Goal: Information Seeking & Learning: Learn about a topic

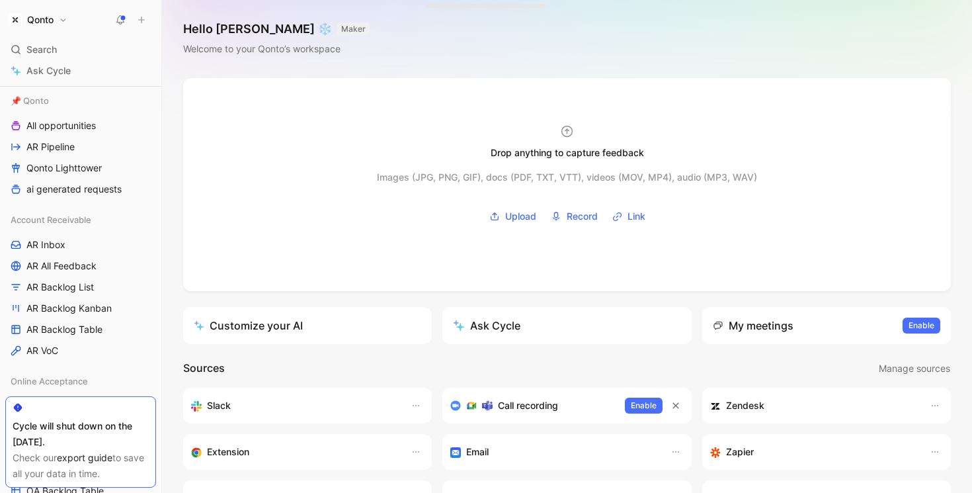
scroll to position [202, 0]
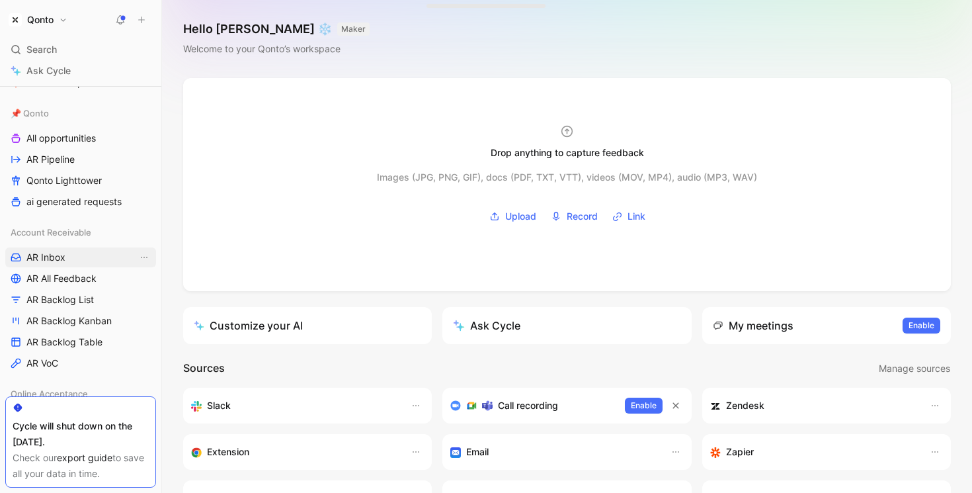
click at [75, 256] on link "AR Inbox" at bounding box center [80, 257] width 151 height 20
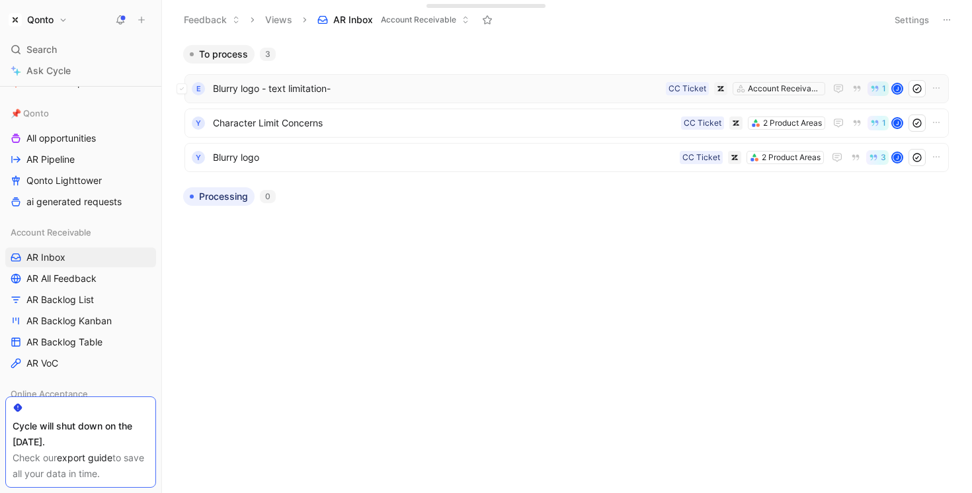
click at [332, 83] on span "Blurry logo - text limitation-" at bounding box center [437, 89] width 448 height 16
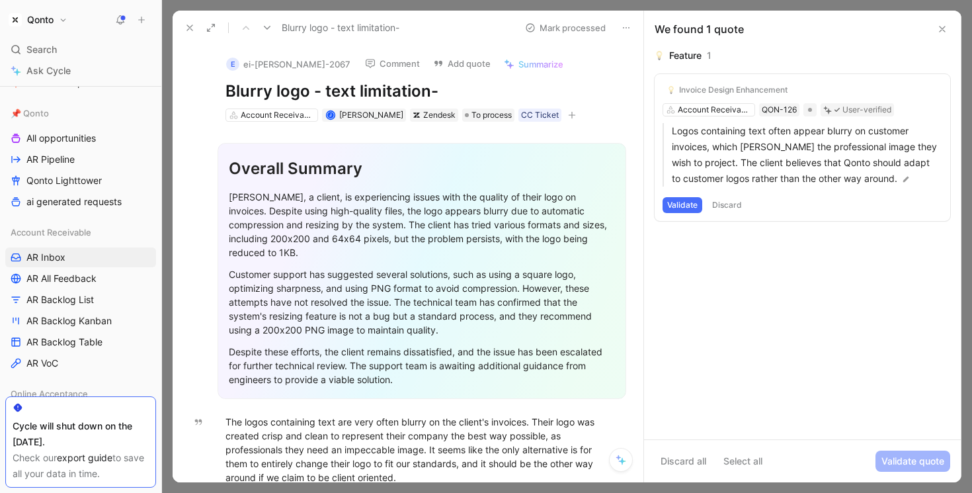
click at [623, 458] on icon at bounding box center [621, 459] width 11 height 11
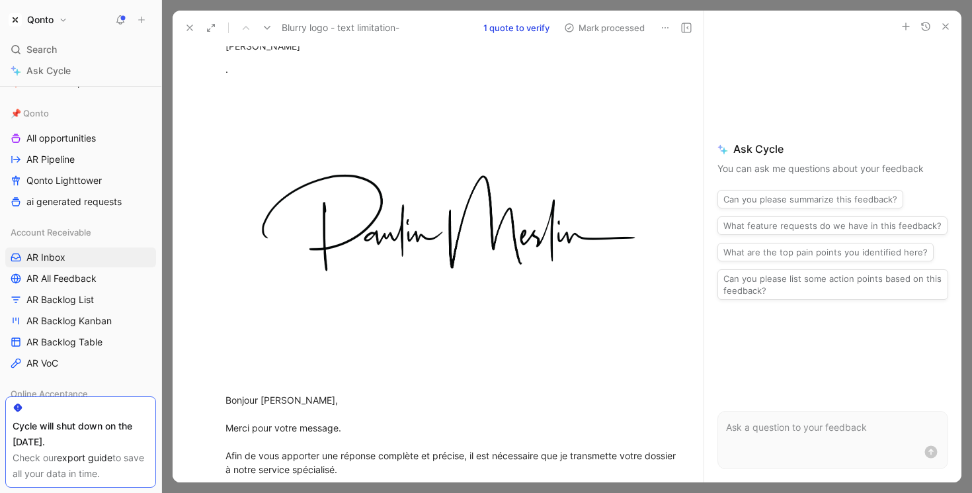
scroll to position [195, 0]
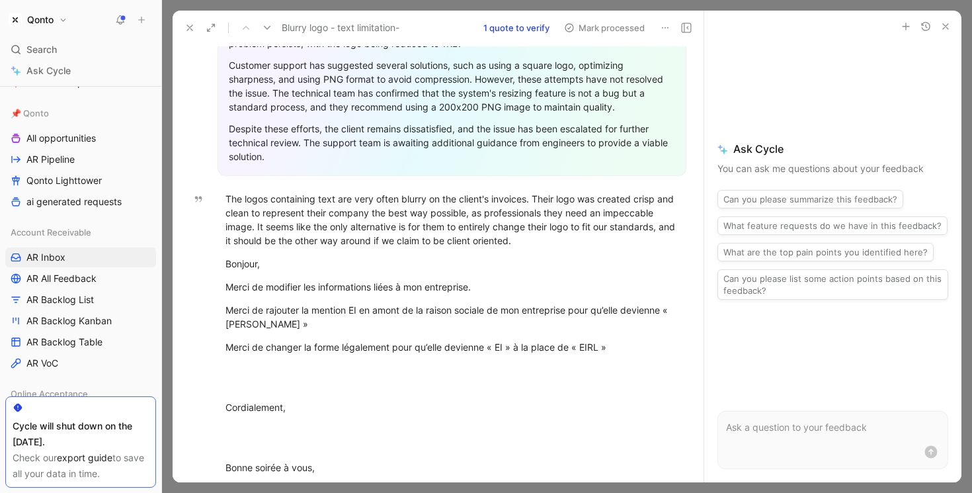
click at [774, 30] on icon "button" at bounding box center [946, 26] width 11 height 11
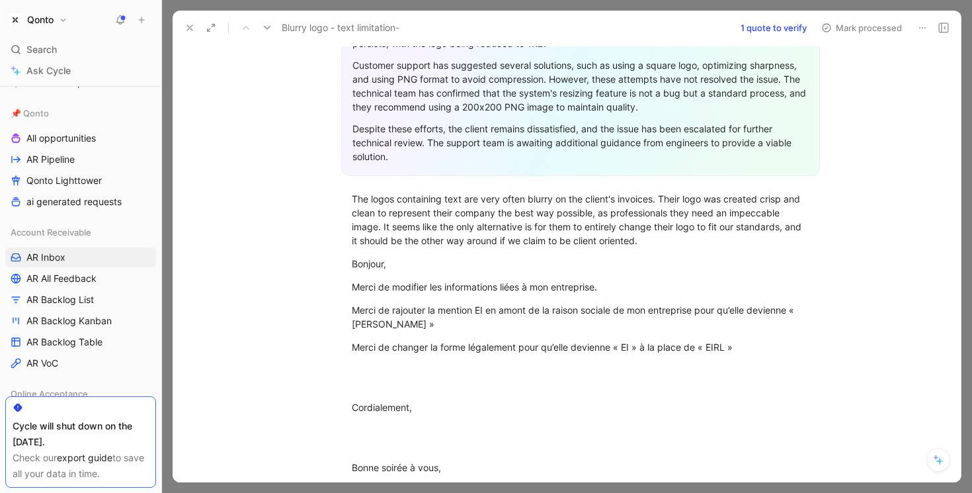
click at [758, 31] on button "1 quote to verify" at bounding box center [774, 28] width 78 height 19
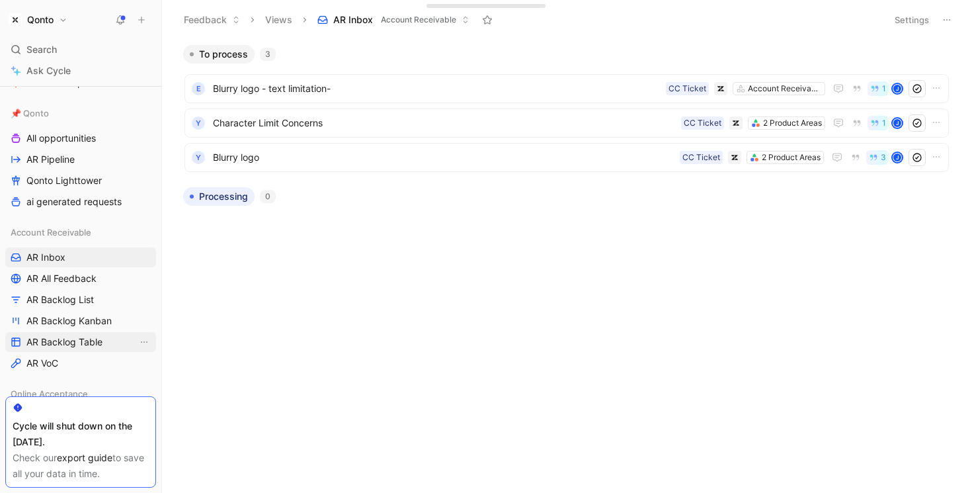
click at [71, 335] on span "AR Backlog Table" at bounding box center [64, 341] width 76 height 13
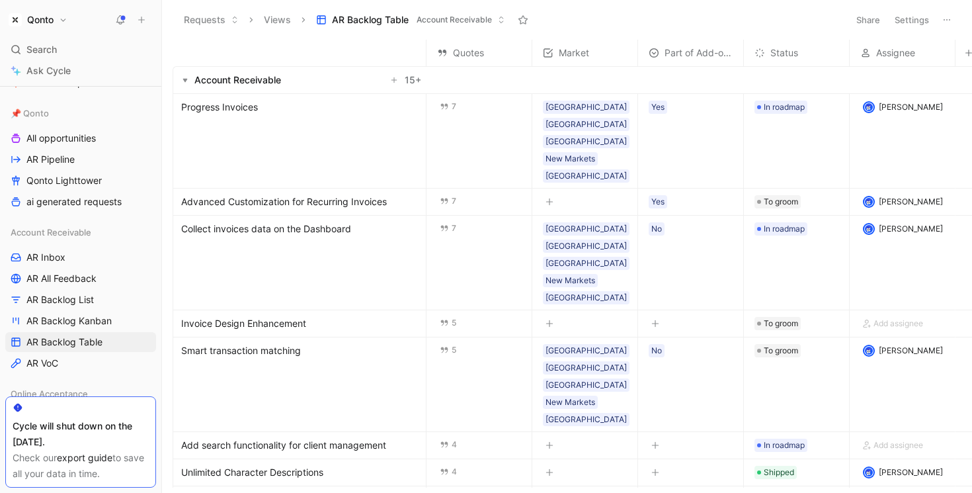
click at [378, 194] on span "Advanced Customization for Recurring Invoices" at bounding box center [284, 202] width 206 height 16
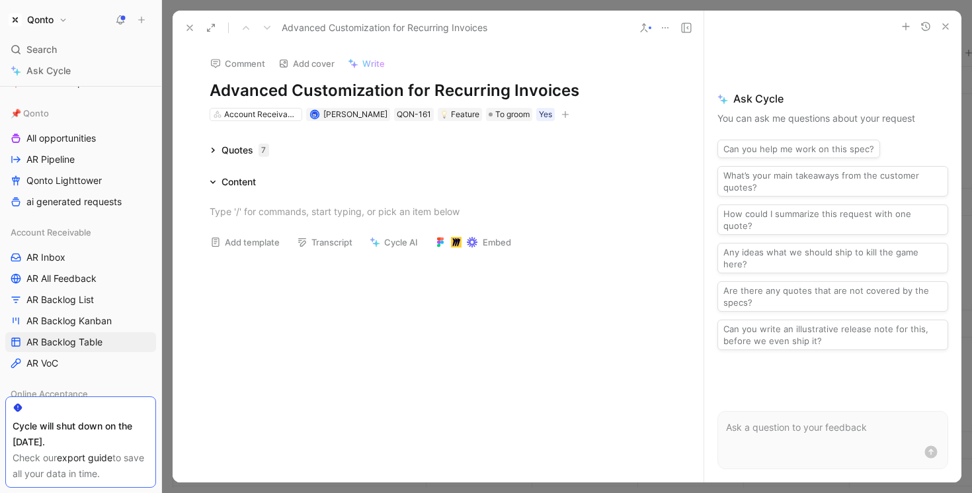
click at [218, 152] on div "Quotes 7" at bounding box center [239, 150] width 70 height 16
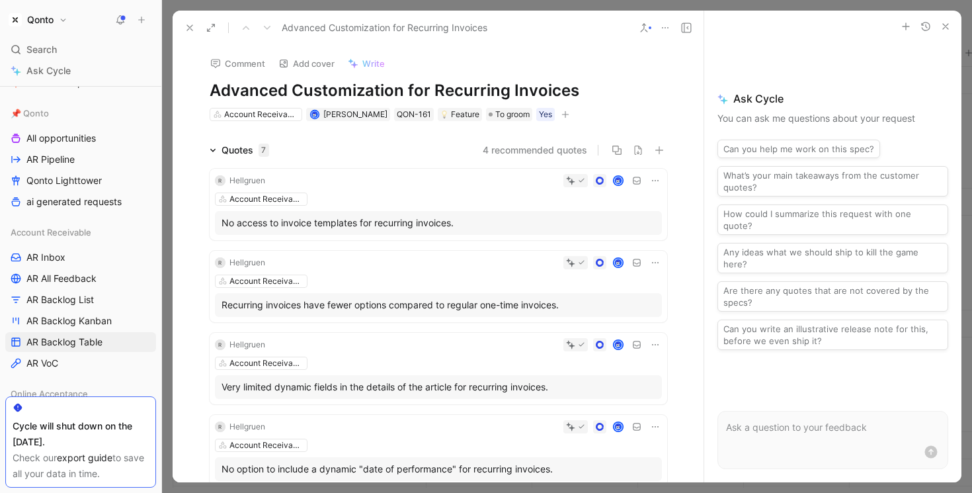
click at [191, 28] on icon at bounding box center [190, 27] width 11 height 11
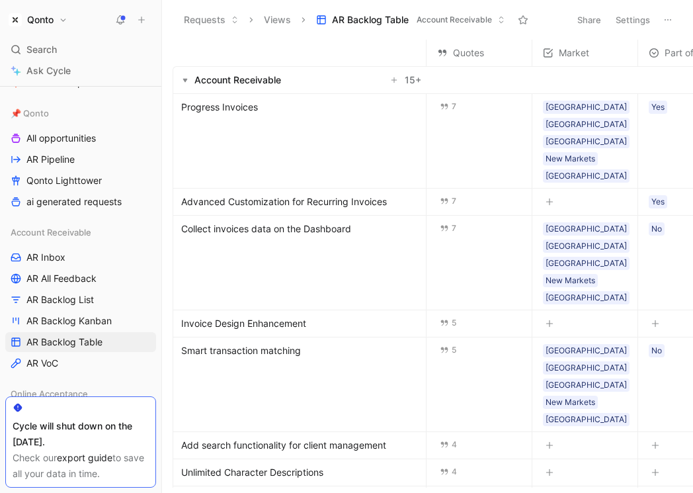
scroll to position [202, 0]
